Goal: Navigation & Orientation: Find specific page/section

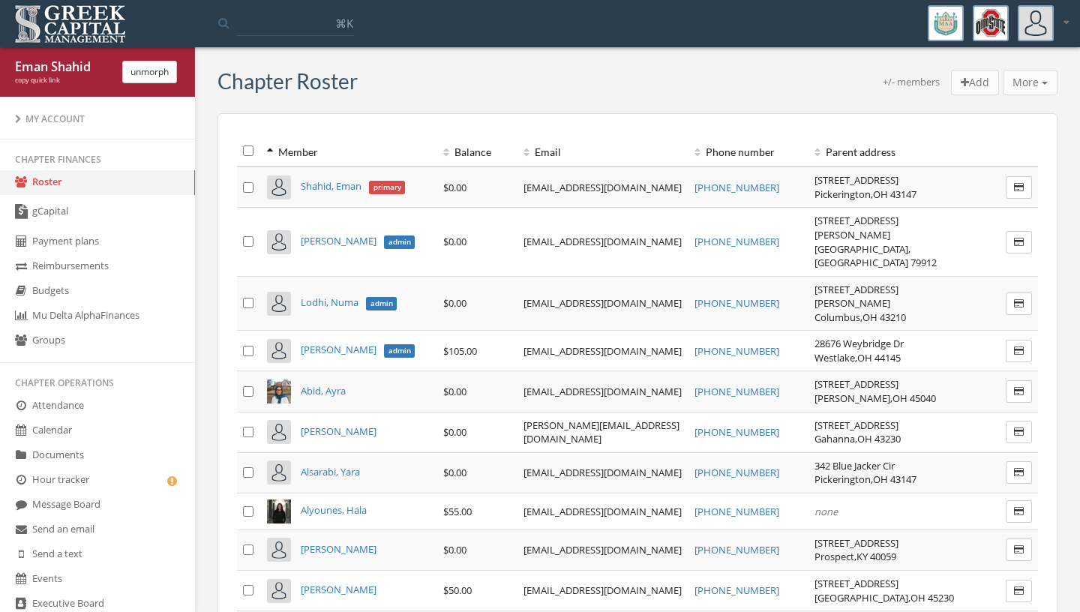
click at [355, 343] on span "[PERSON_NAME]" at bounding box center [339, 349] width 76 height 13
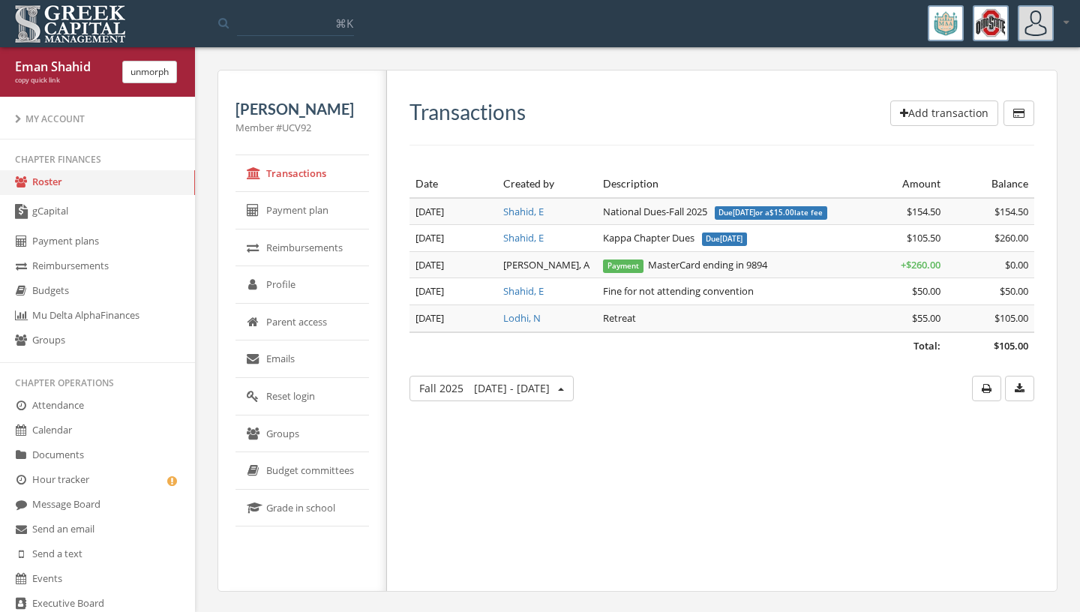
click at [100, 214] on link "gCapital" at bounding box center [97, 212] width 195 height 34
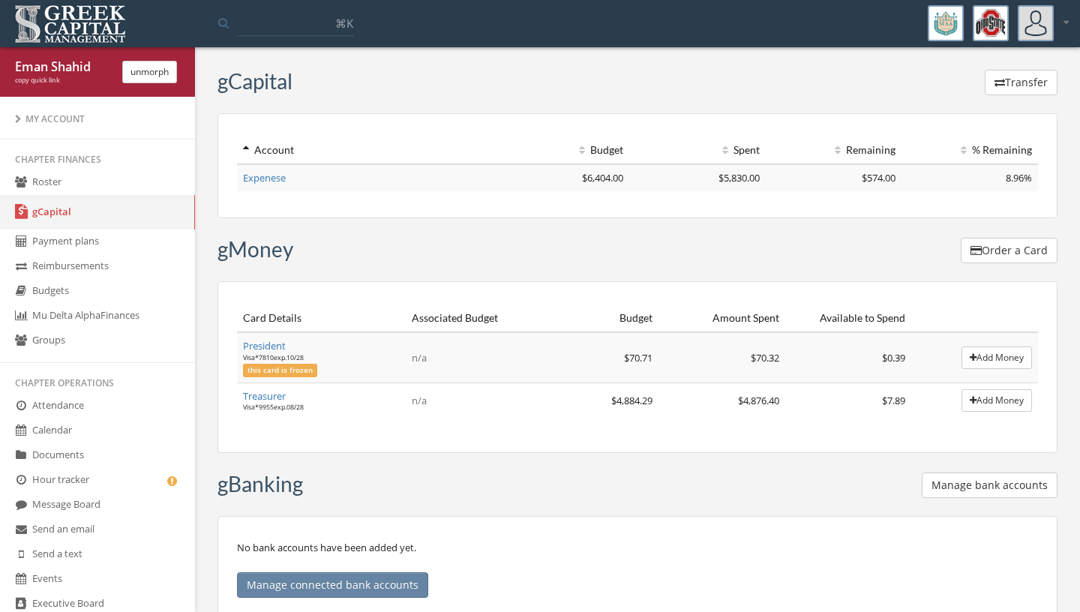
click at [263, 394] on link "Treasurer" at bounding box center [264, 395] width 43 height 13
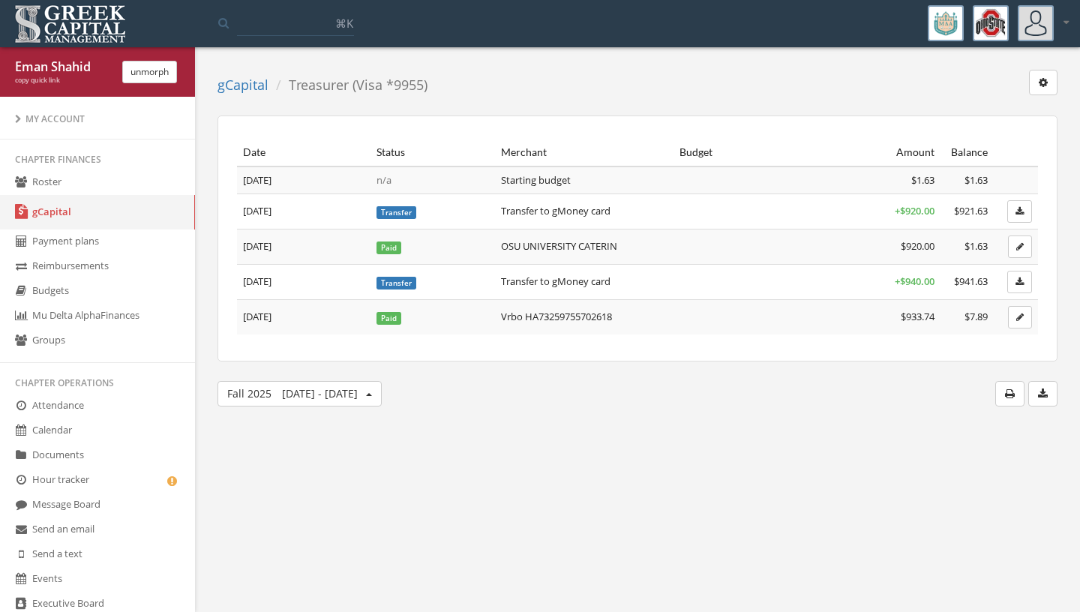
click at [553, 246] on td "OSU UNIVERSITY CATERIN" at bounding box center [584, 246] width 178 height 35
click at [129, 488] on link "Hour tracker" at bounding box center [97, 480] width 195 height 25
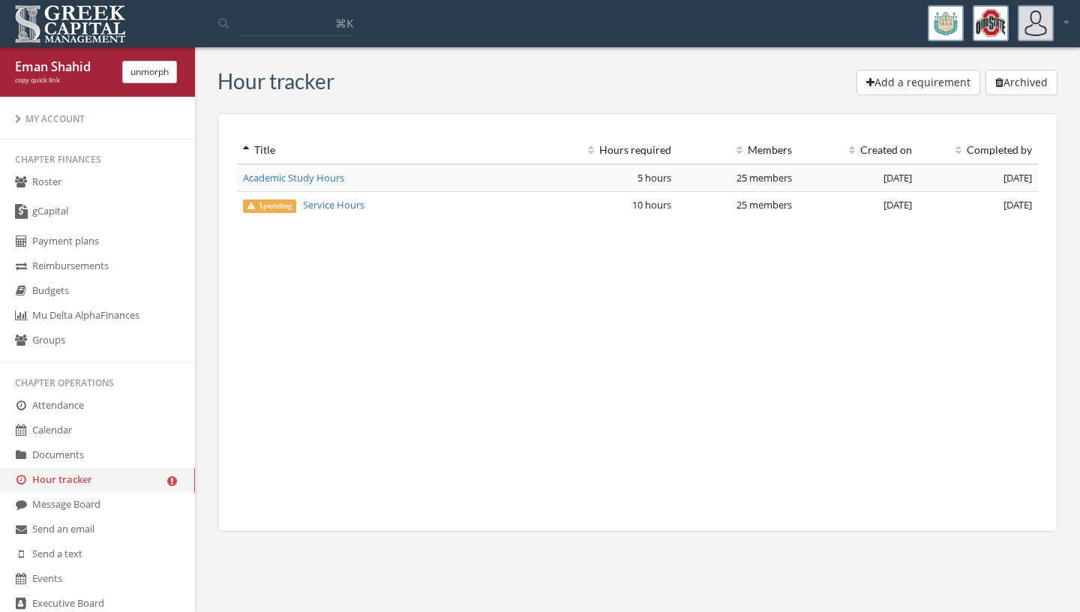
click at [85, 220] on link "gCapital" at bounding box center [97, 212] width 195 height 34
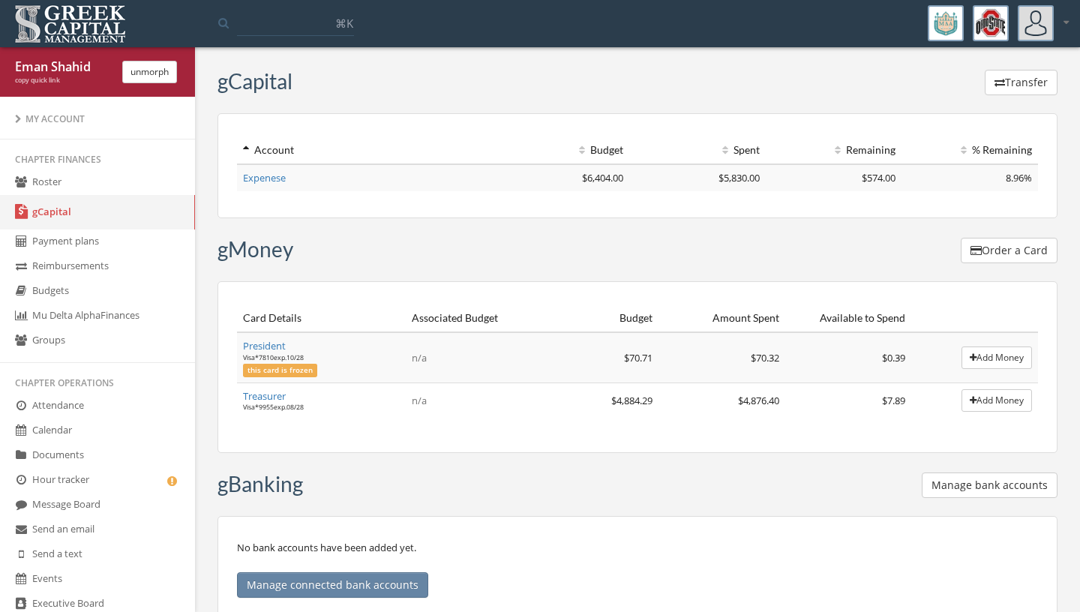
click at [254, 172] on link "Expenese" at bounding box center [264, 177] width 43 height 13
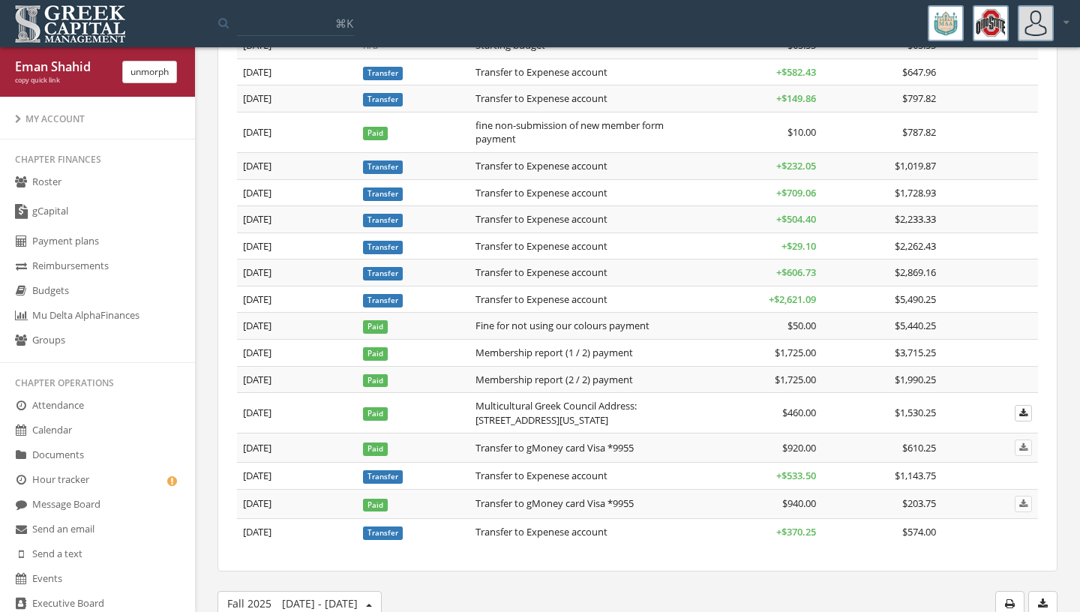
scroll to position [160, 0]
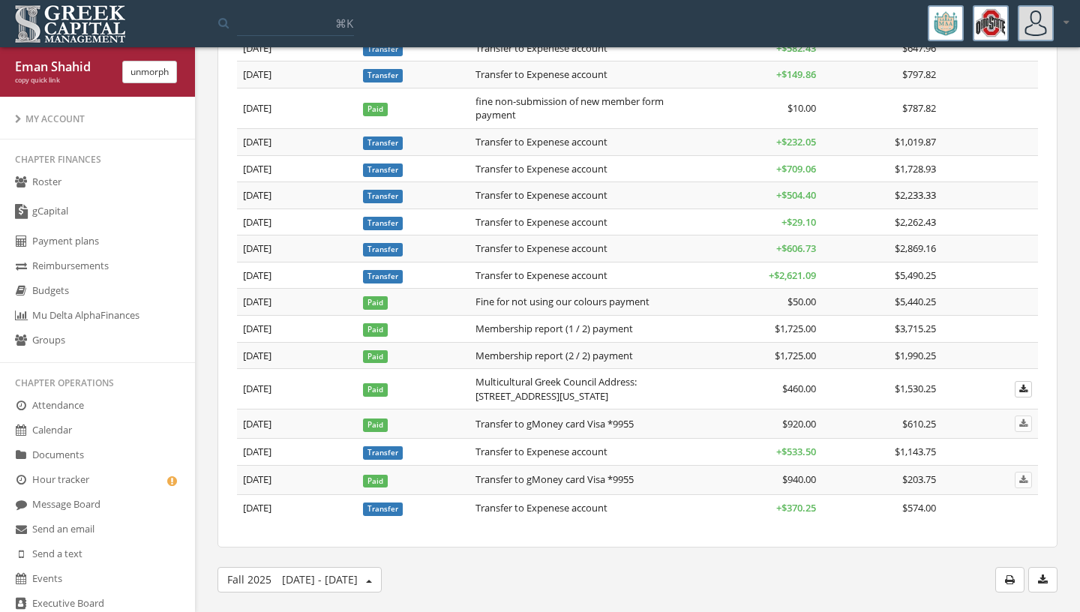
drag, startPoint x: 1066, startPoint y: 540, endPoint x: 1066, endPoint y: 611, distance: 71.2
click at [1065, 453] on html "My account Logout Toggle search ⌘K My account Logout [PERSON_NAME] copy quick l…" at bounding box center [540, 147] width 1080 height 612
click at [156, 207] on link "gCapital" at bounding box center [97, 212] width 195 height 34
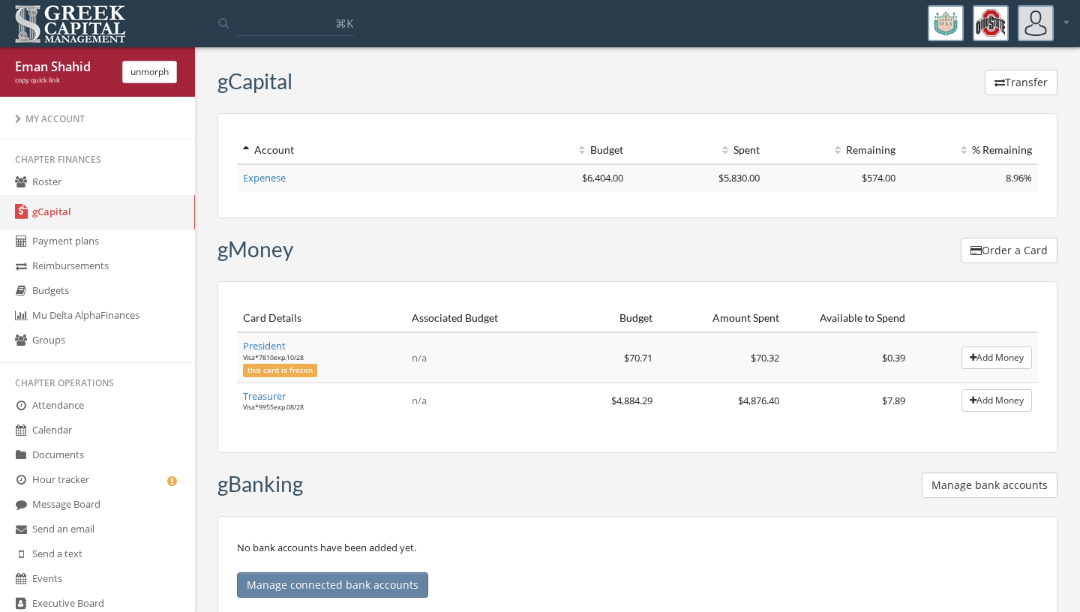
click at [156, 244] on link "Payment plans" at bounding box center [97, 241] width 195 height 25
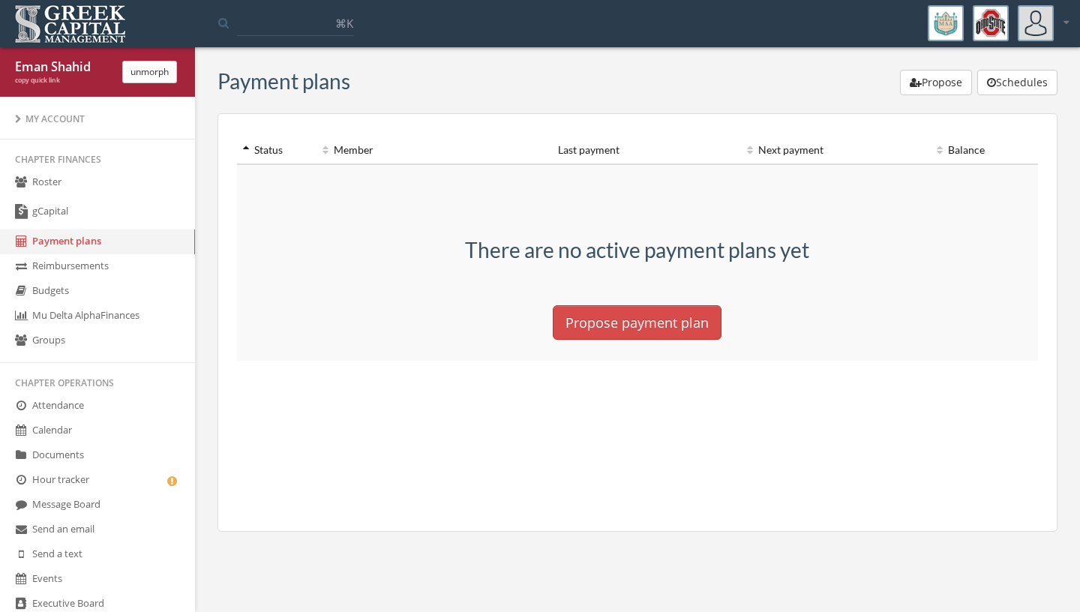
click at [151, 263] on link "Reimbursements" at bounding box center [97, 266] width 195 height 25
